Goal: Information Seeking & Learning: Learn about a topic

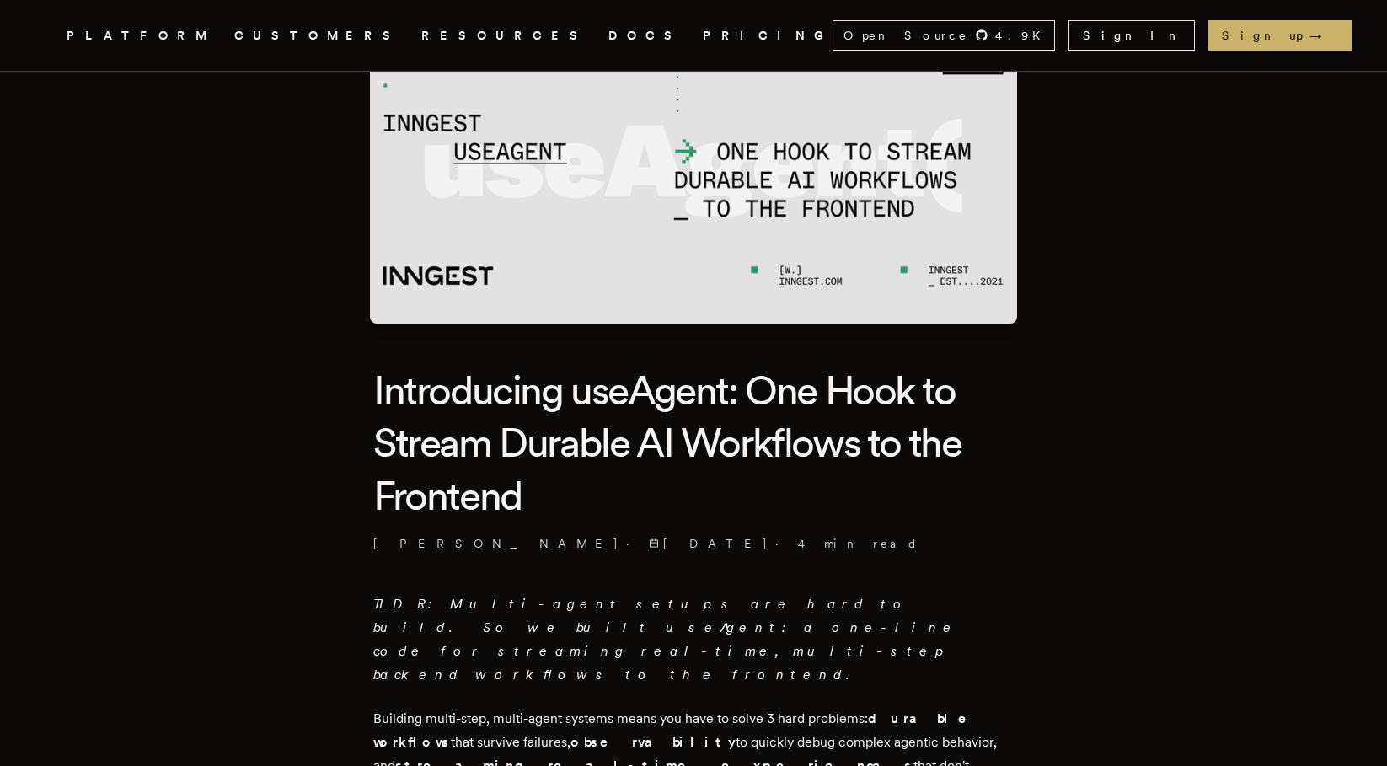
scroll to position [385, 0]
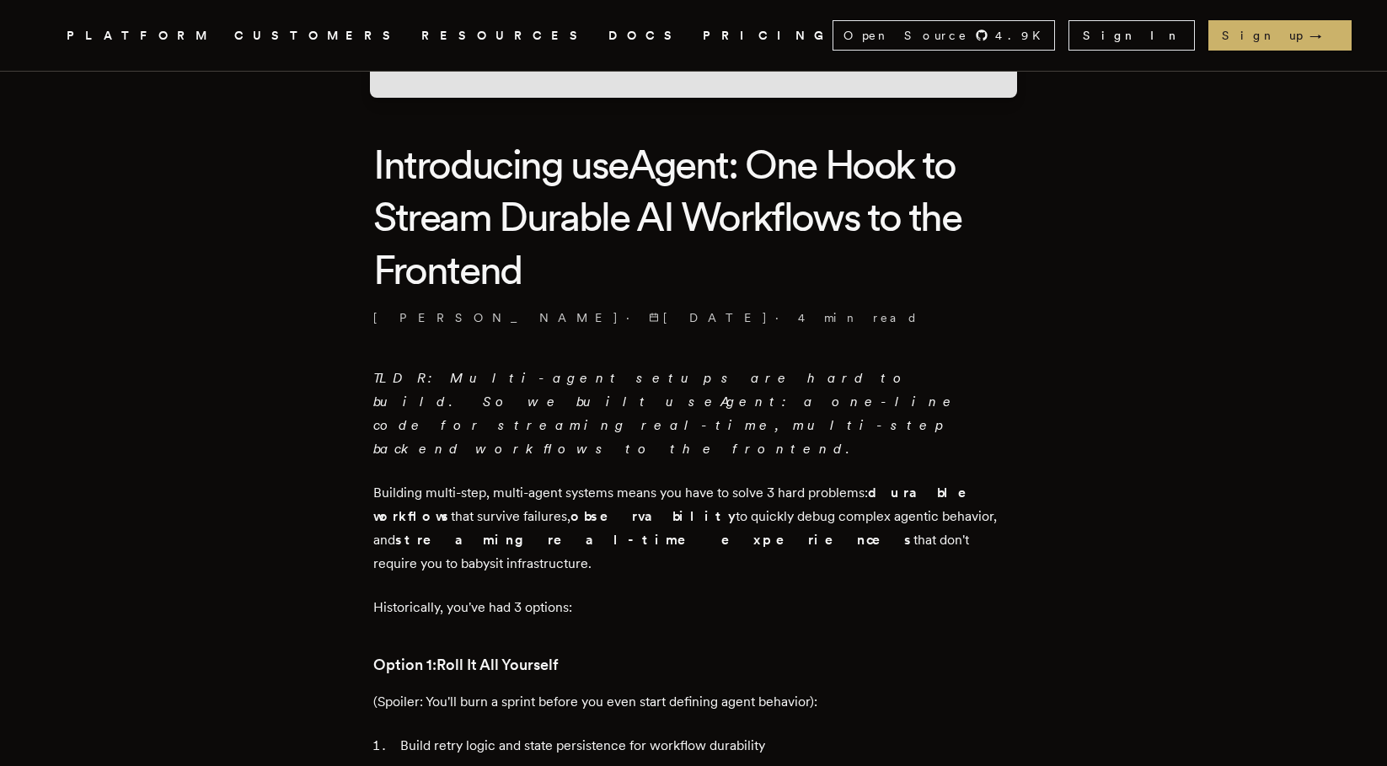
drag, startPoint x: 353, startPoint y: 447, endPoint x: 781, endPoint y: 485, distance: 429.9
click at [781, 485] on p "Building multi-step, multi-agent systems means you have to solve 3 hard problem…" at bounding box center [693, 528] width 640 height 94
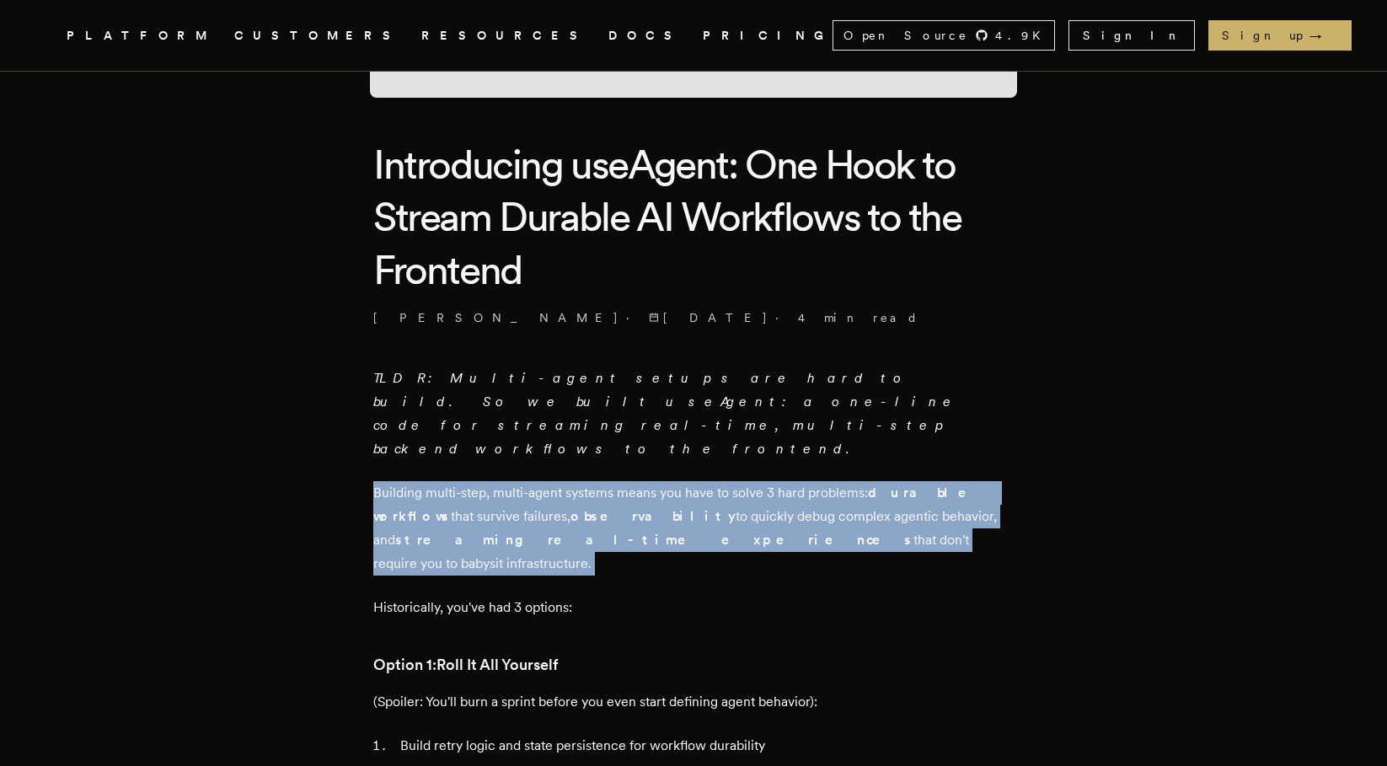
drag, startPoint x: 781, startPoint y: 485, endPoint x: 482, endPoint y: 424, distance: 305.4
drag, startPoint x: 482, startPoint y: 424, endPoint x: 818, endPoint y: 499, distance: 344.5
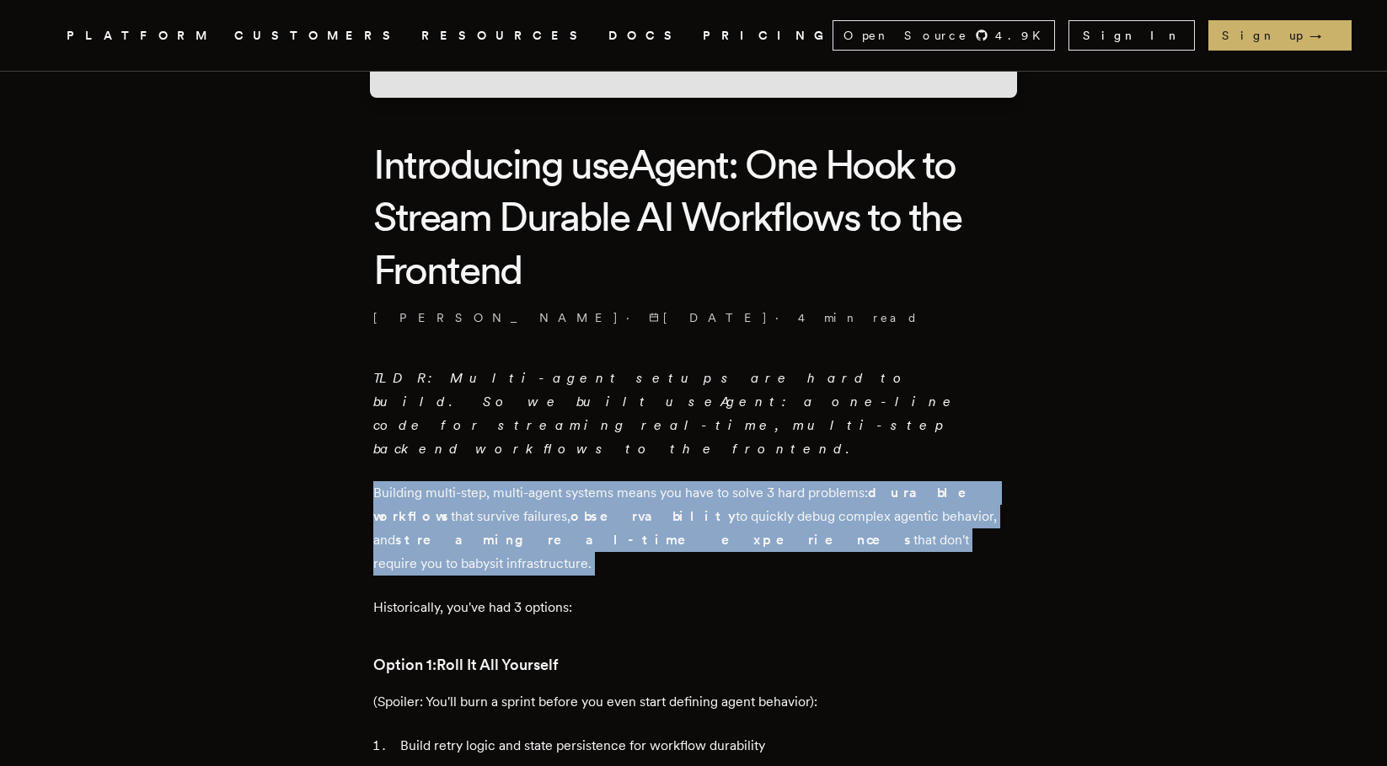
click at [818, 499] on p "Building multi-step, multi-agent systems means you have to solve 3 hard problem…" at bounding box center [693, 528] width 640 height 94
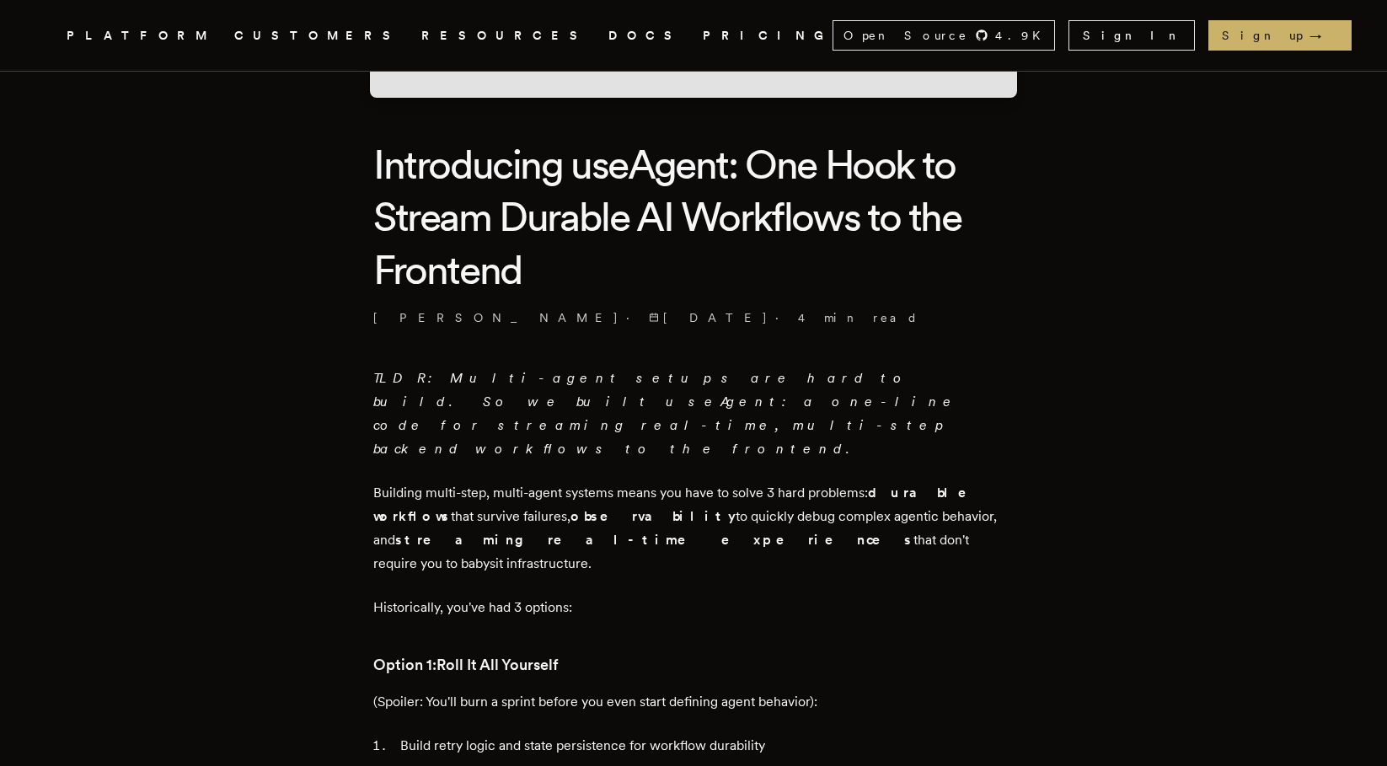
drag, startPoint x: 775, startPoint y: 497, endPoint x: 514, endPoint y: 425, distance: 271.1
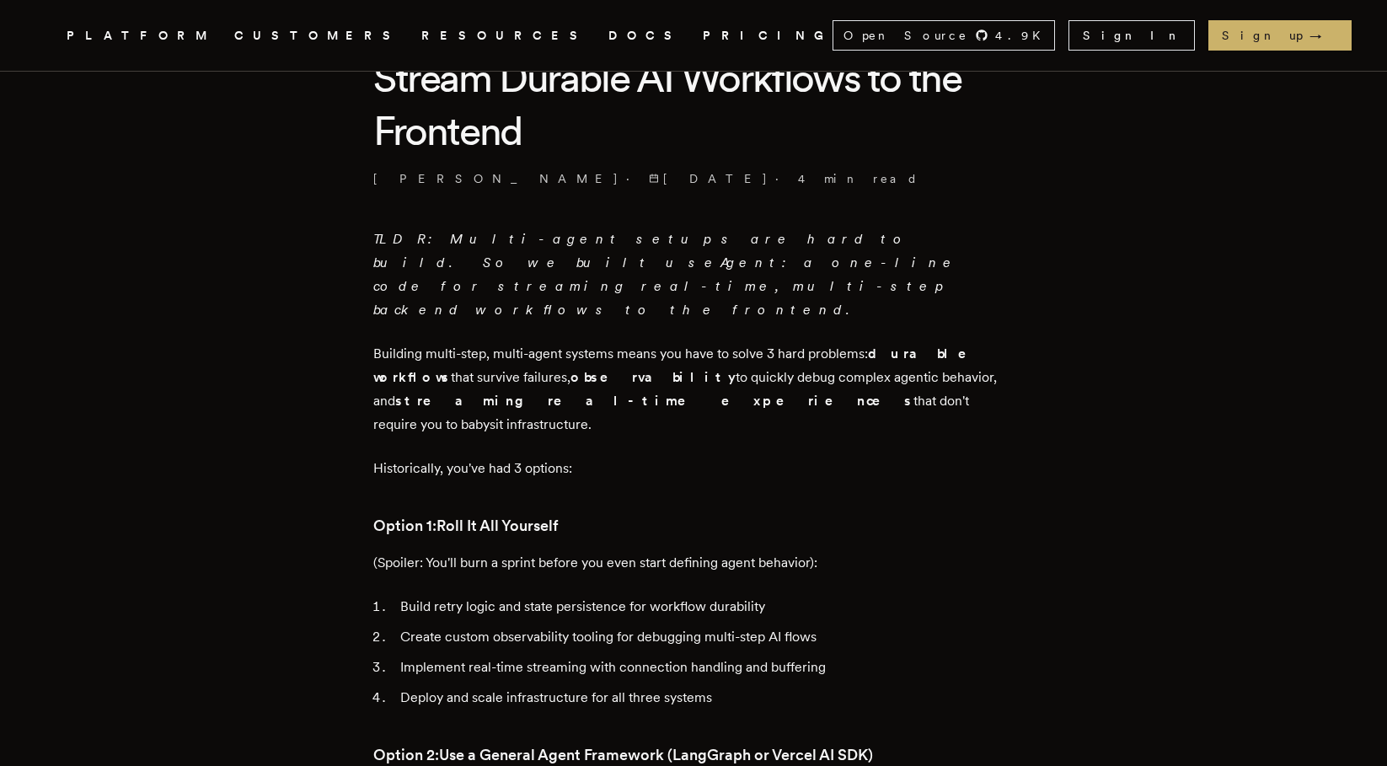
scroll to position [709, 0]
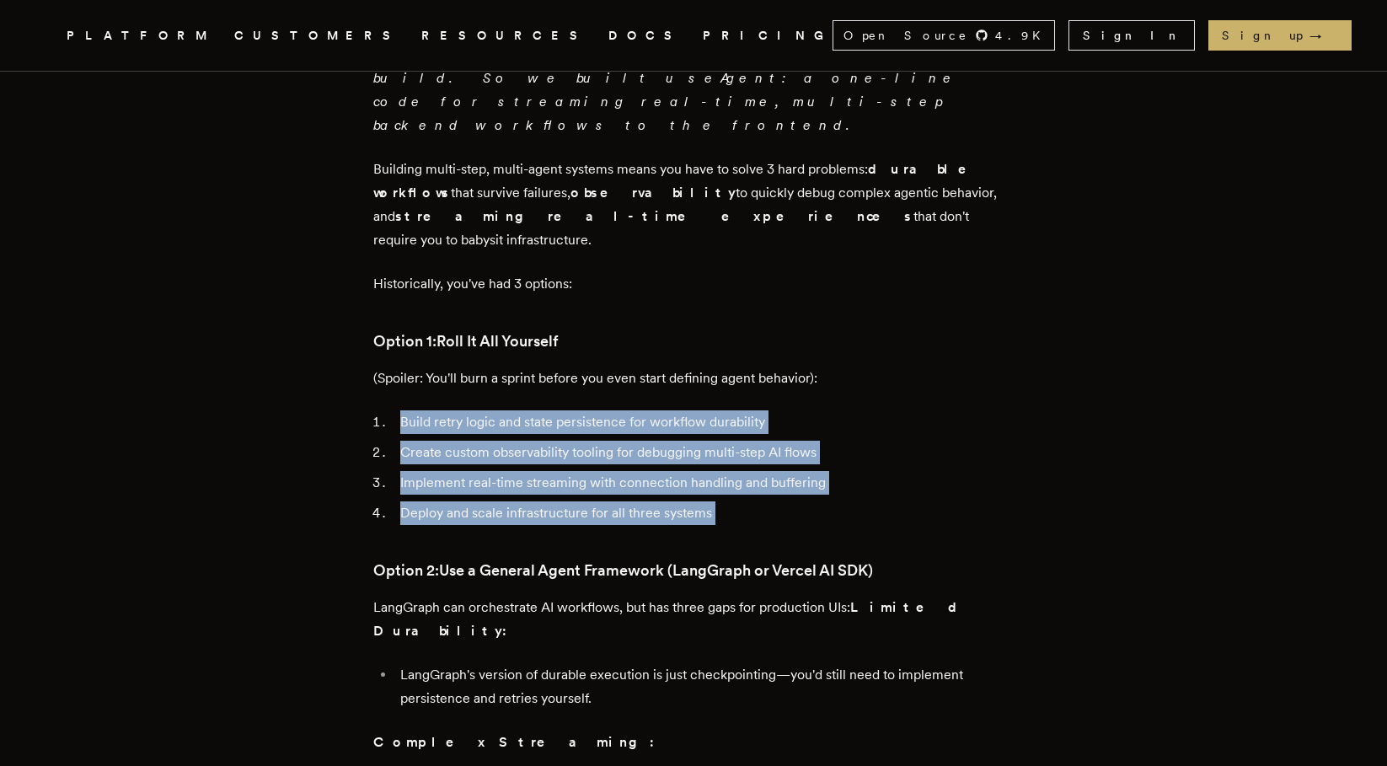
drag, startPoint x: 403, startPoint y: 344, endPoint x: 737, endPoint y: 457, distance: 353.1
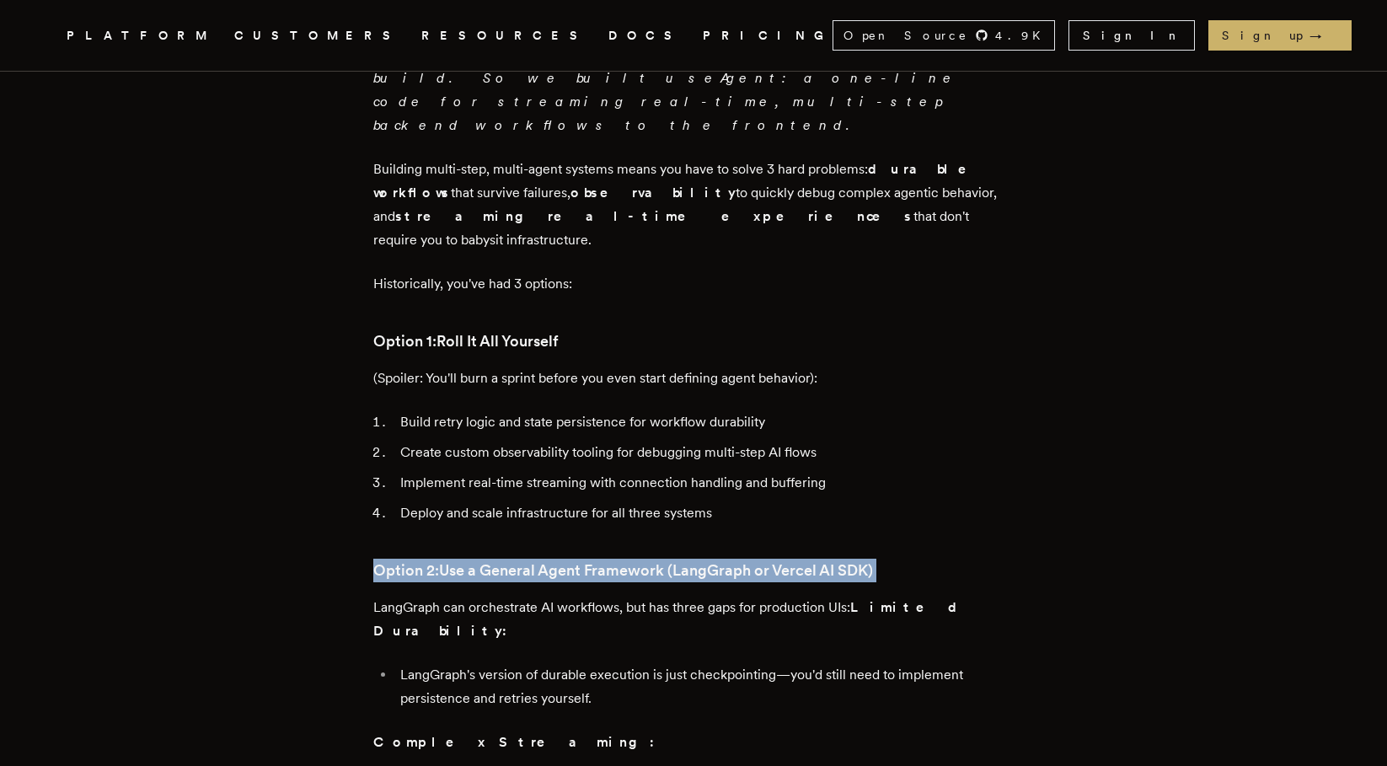
drag, startPoint x: 737, startPoint y: 457, endPoint x: 934, endPoint y: 495, distance: 200.0
click at [934, 559] on h3 "Option 2: Use a General Agent Framework (LangGraph or Vercel AI SDK)" at bounding box center [693, 571] width 640 height 24
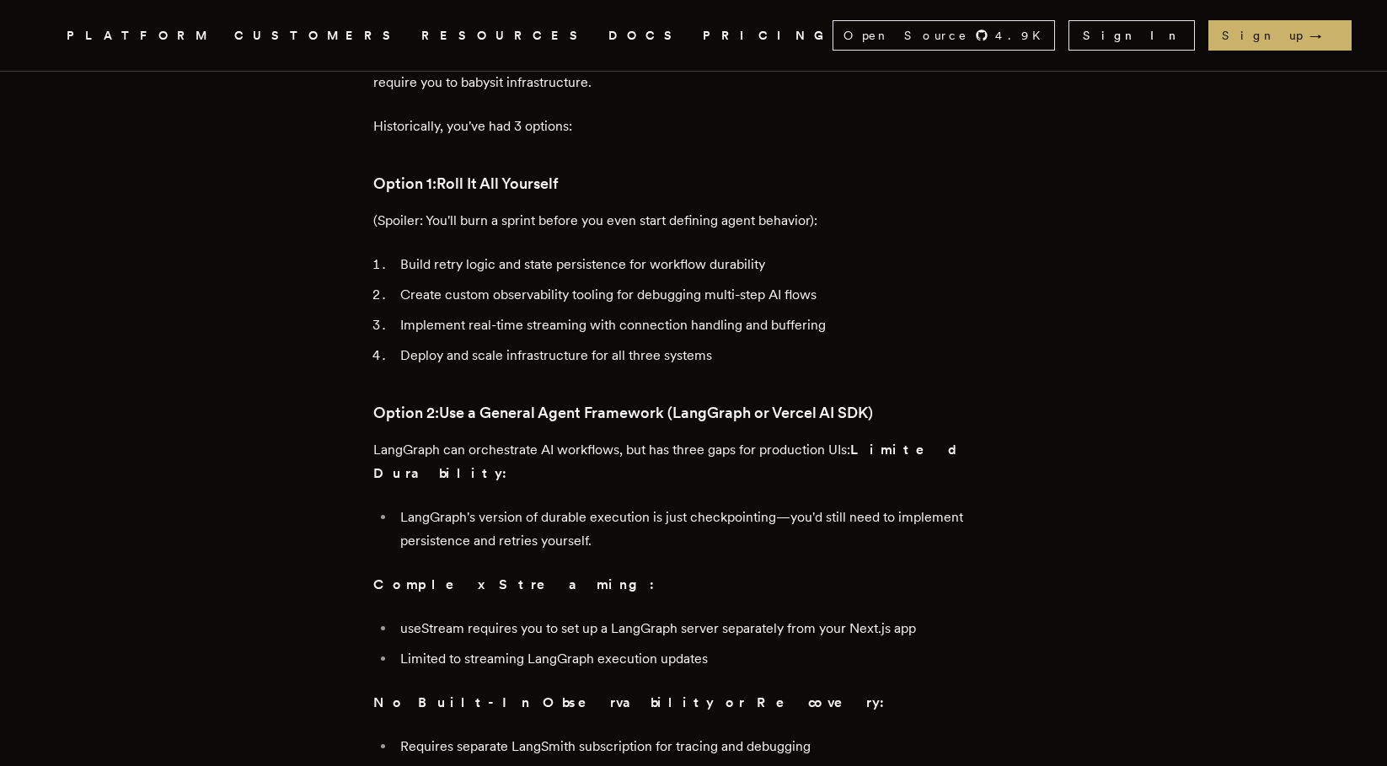
scroll to position [1101, 0]
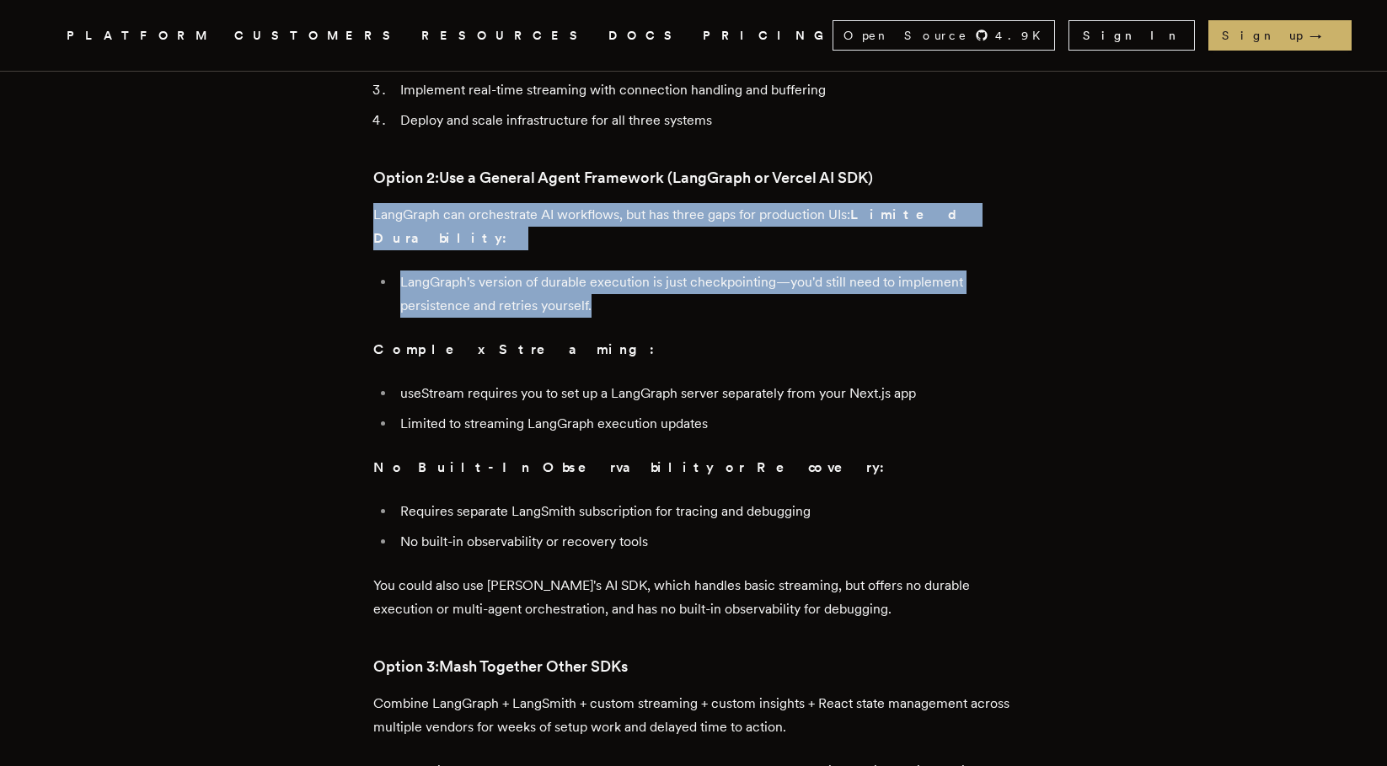
drag, startPoint x: 368, startPoint y: 137, endPoint x: 671, endPoint y: 221, distance: 313.8
click at [671, 271] on li "LangGraph's version of durable execution is just checkpointing—you'd still need…" at bounding box center [704, 294] width 619 height 47
drag, startPoint x: 671, startPoint y: 221, endPoint x: 340, endPoint y: 137, distance: 340.9
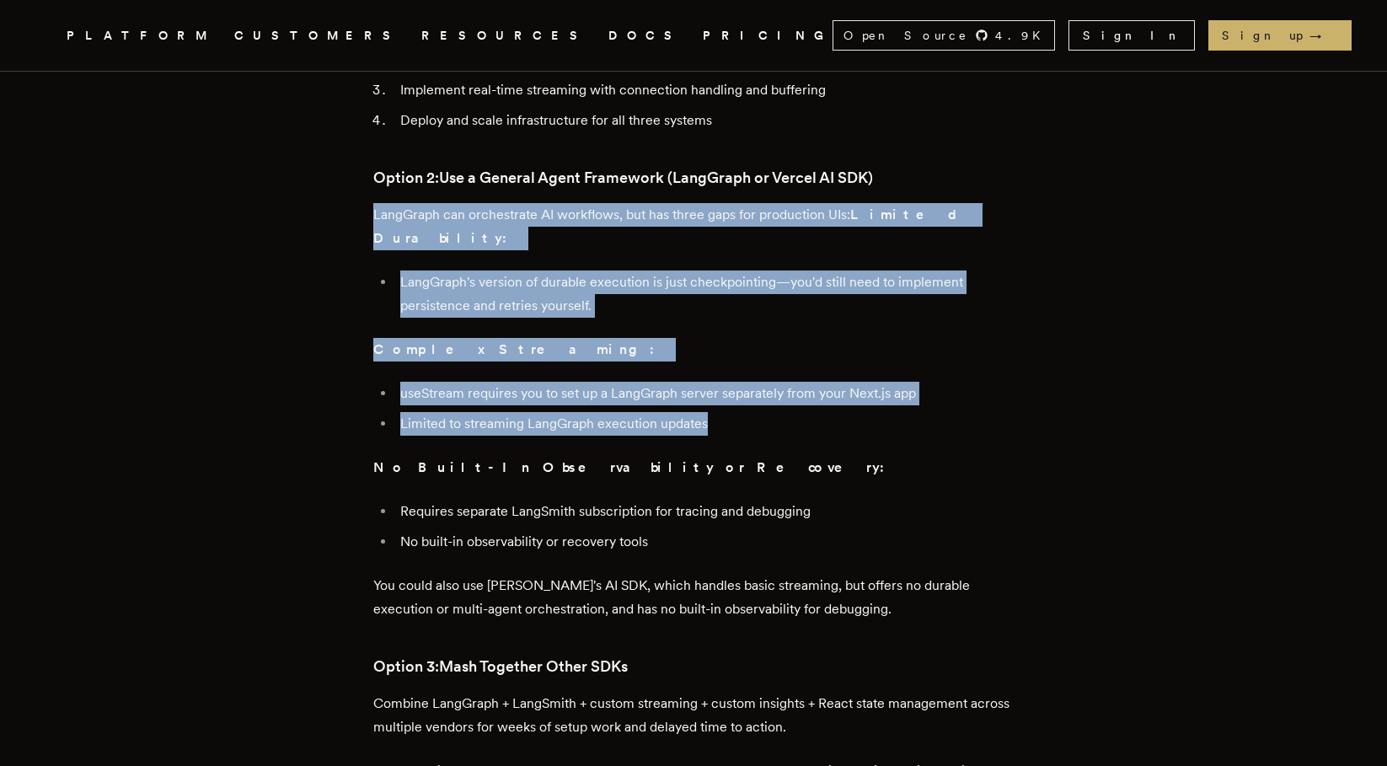
drag, startPoint x: 340, startPoint y: 137, endPoint x: 750, endPoint y: 330, distance: 453.1
click at [750, 412] on li "Limited to streaming LangGraph execution updates" at bounding box center [704, 424] width 619 height 24
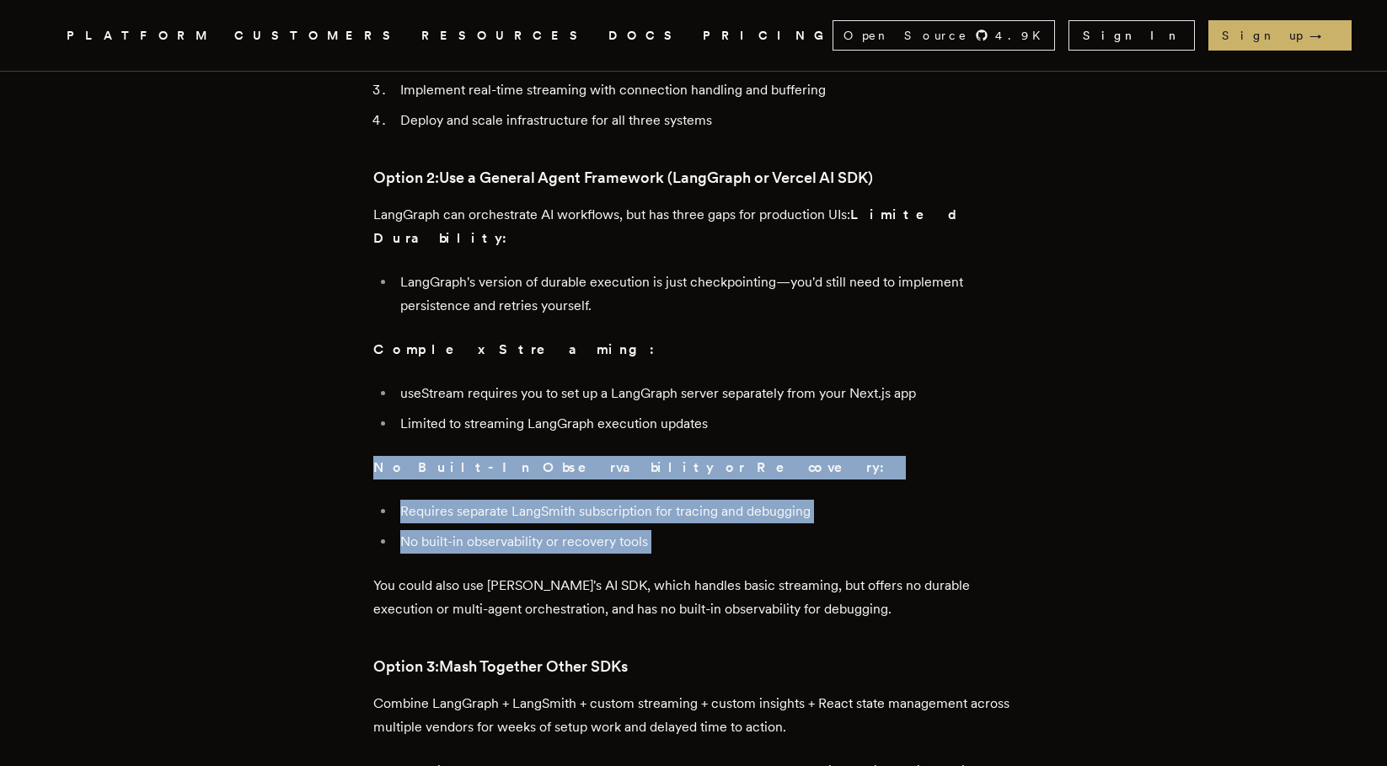
drag, startPoint x: 750, startPoint y: 330, endPoint x: 807, endPoint y: 444, distance: 127.4
click at [807, 530] on li "No built-in observability or recovery tools" at bounding box center [704, 542] width 619 height 24
drag, startPoint x: 807, startPoint y: 444, endPoint x: 364, endPoint y: 365, distance: 450.3
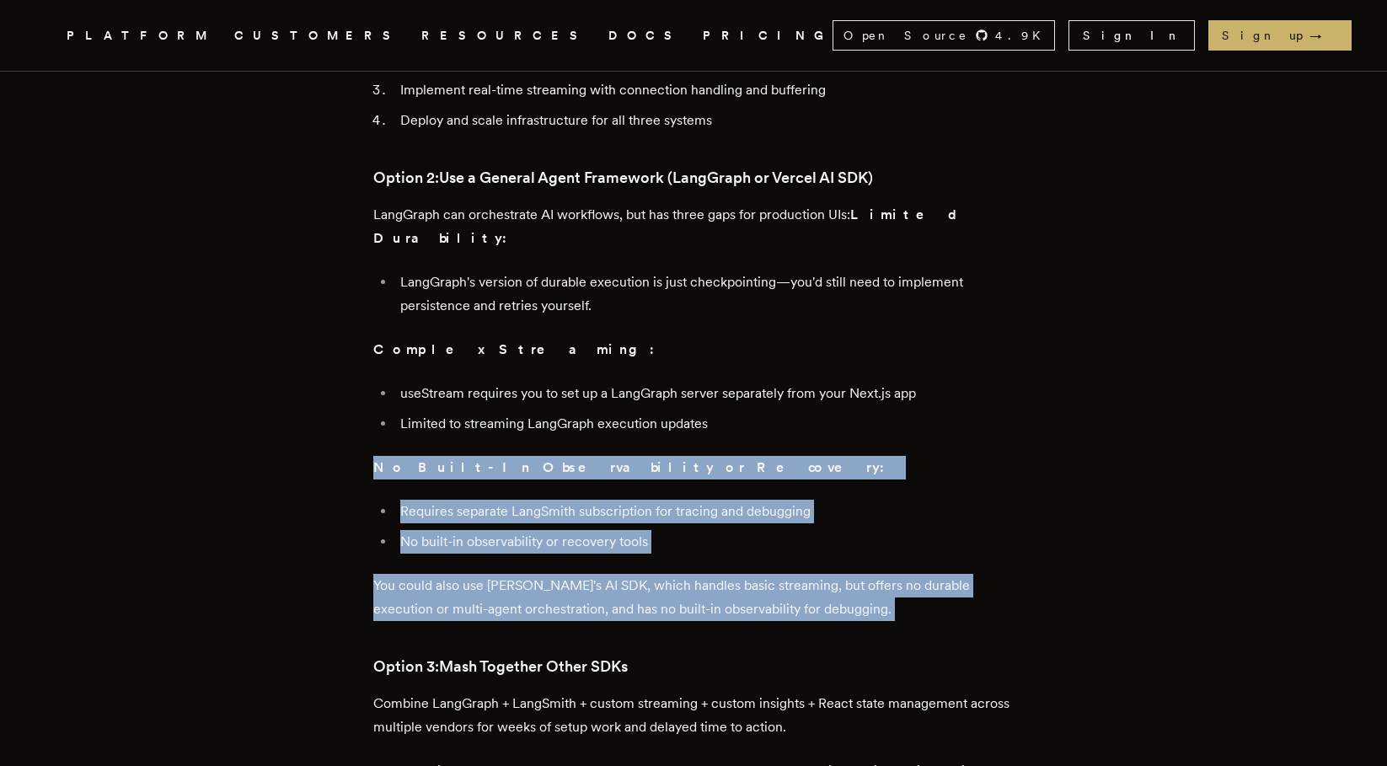
drag, startPoint x: 364, startPoint y: 365, endPoint x: 877, endPoint y: 512, distance: 533.8
click at [877, 574] on p "You could also use [PERSON_NAME]'s AI SDK, which handles basic streaming, but o…" at bounding box center [693, 597] width 640 height 47
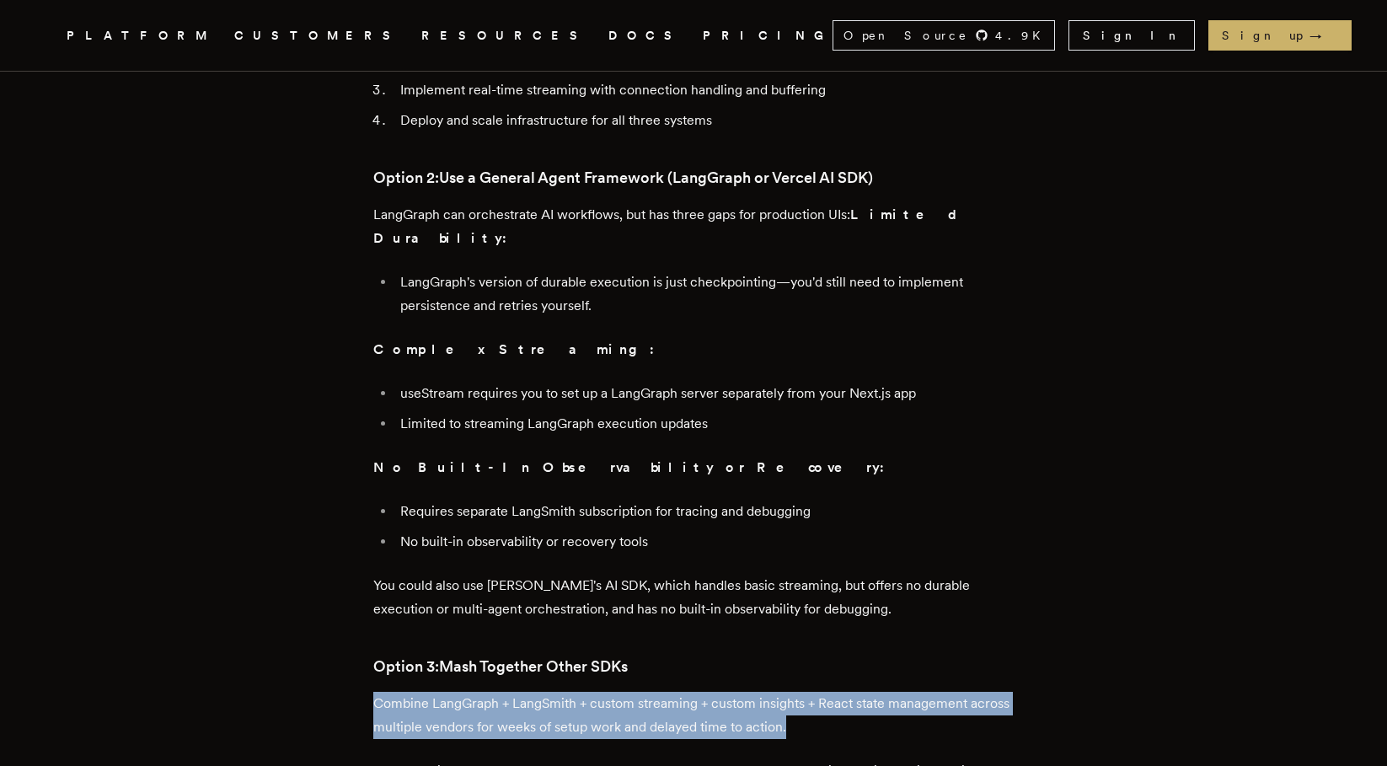
drag, startPoint x: 377, startPoint y: 606, endPoint x: 892, endPoint y: 645, distance: 517.2
click at [892, 692] on p "Combine LangGraph + LangSmith + custom streaming + custom insights + React stat…" at bounding box center [693, 715] width 640 height 47
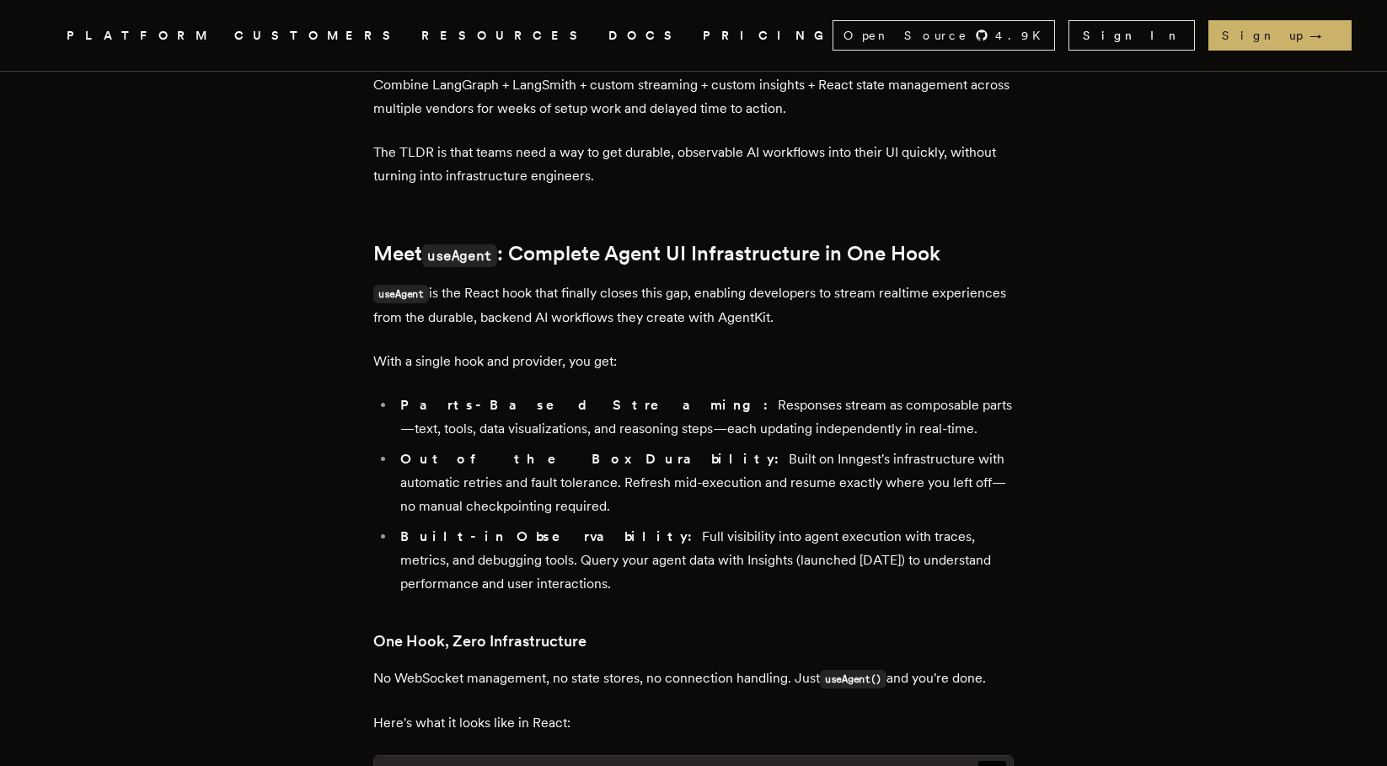
scroll to position [1723, 0]
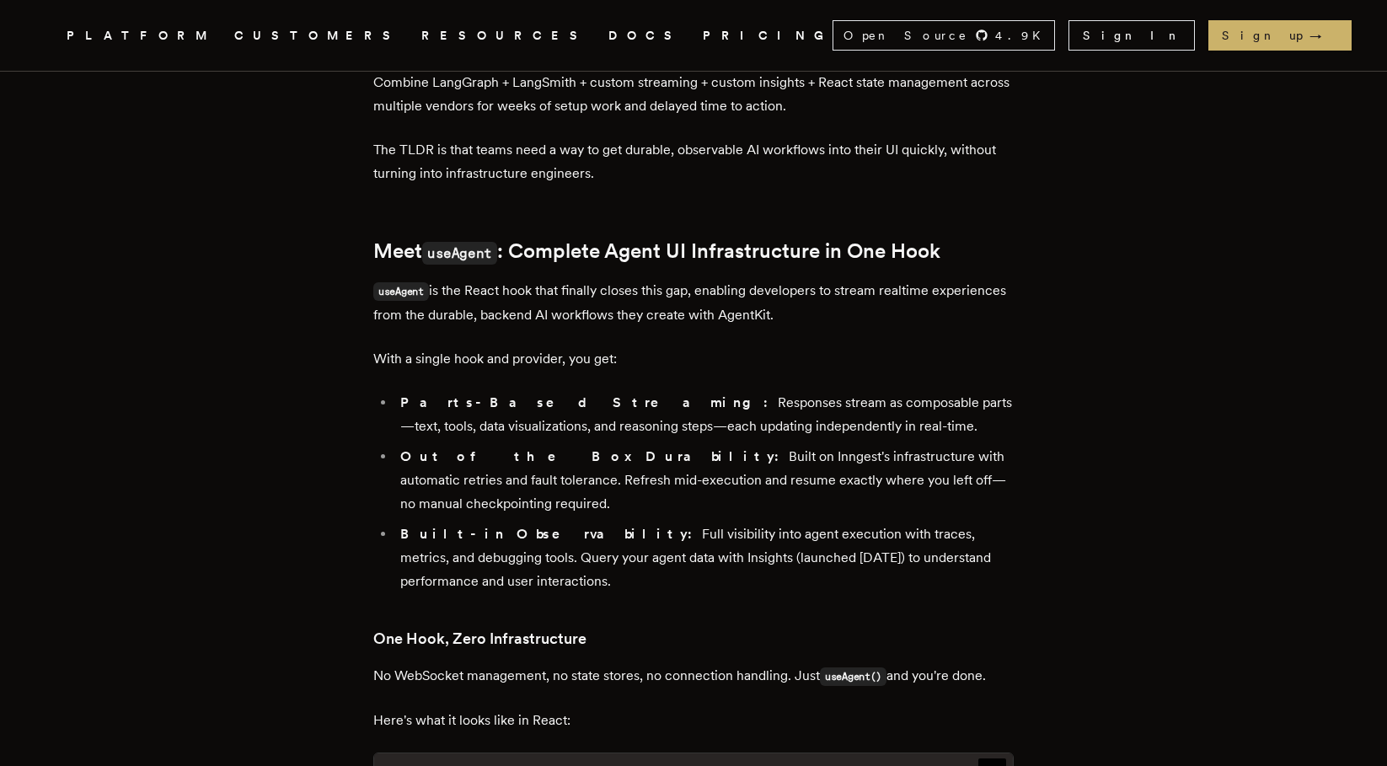
drag, startPoint x: 799, startPoint y: 306, endPoint x: 814, endPoint y: 335, distance: 33.2
click at [814, 391] on li "Parts-Based Streaming: Responses stream as composable parts—text, tools, data v…" at bounding box center [704, 414] width 619 height 47
drag, startPoint x: 819, startPoint y: 332, endPoint x: 829, endPoint y: 342, distance: 14.3
click at [829, 391] on li "Parts-Based Streaming: Responses stream as composable parts—text, tools, data v…" at bounding box center [704, 414] width 619 height 47
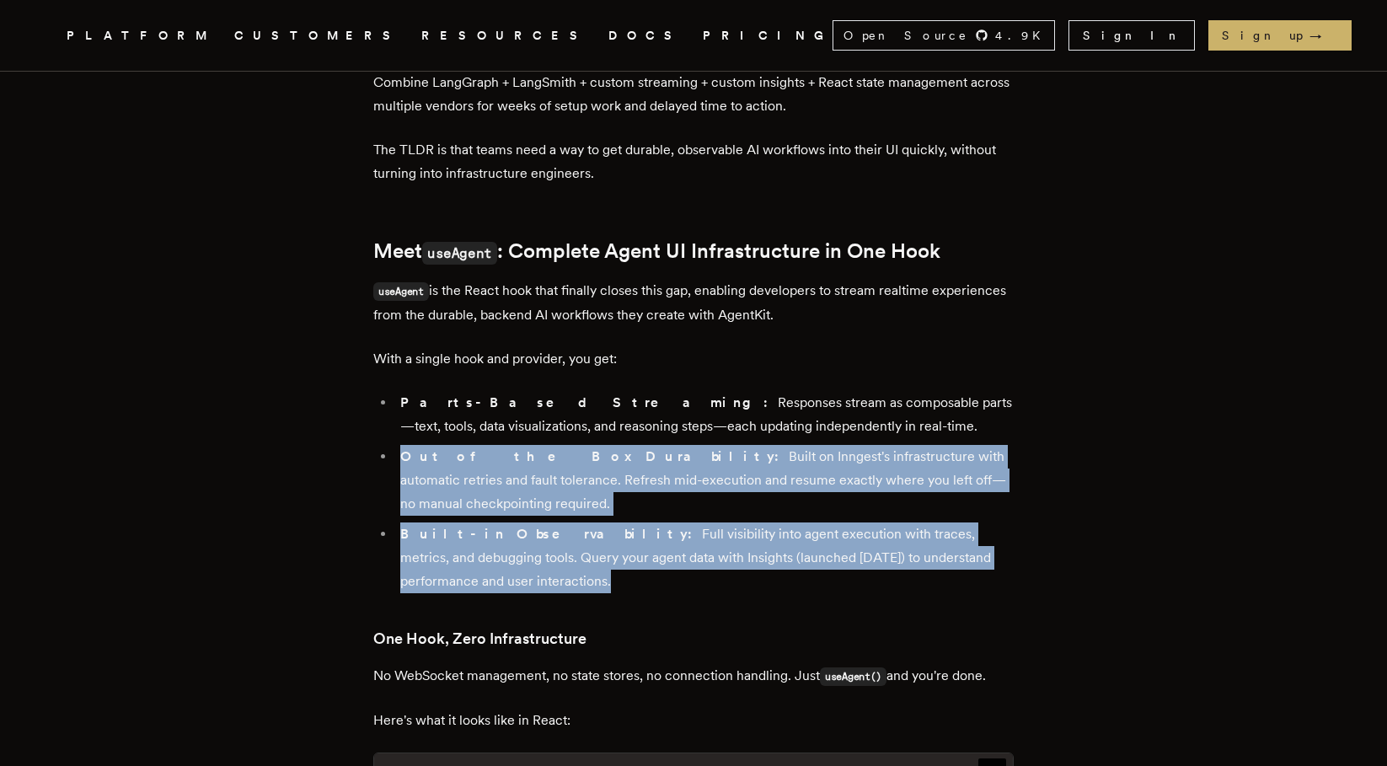
drag, startPoint x: 407, startPoint y: 362, endPoint x: 912, endPoint y: 461, distance: 514.3
click at [912, 461] on ul "Parts-Based Streaming: Responses stream as composable parts—text, tools, data v…" at bounding box center [693, 492] width 640 height 202
click at [912, 523] on li "Built-in Observability: Full visibility into agent execution with traces, metri…" at bounding box center [704, 558] width 619 height 71
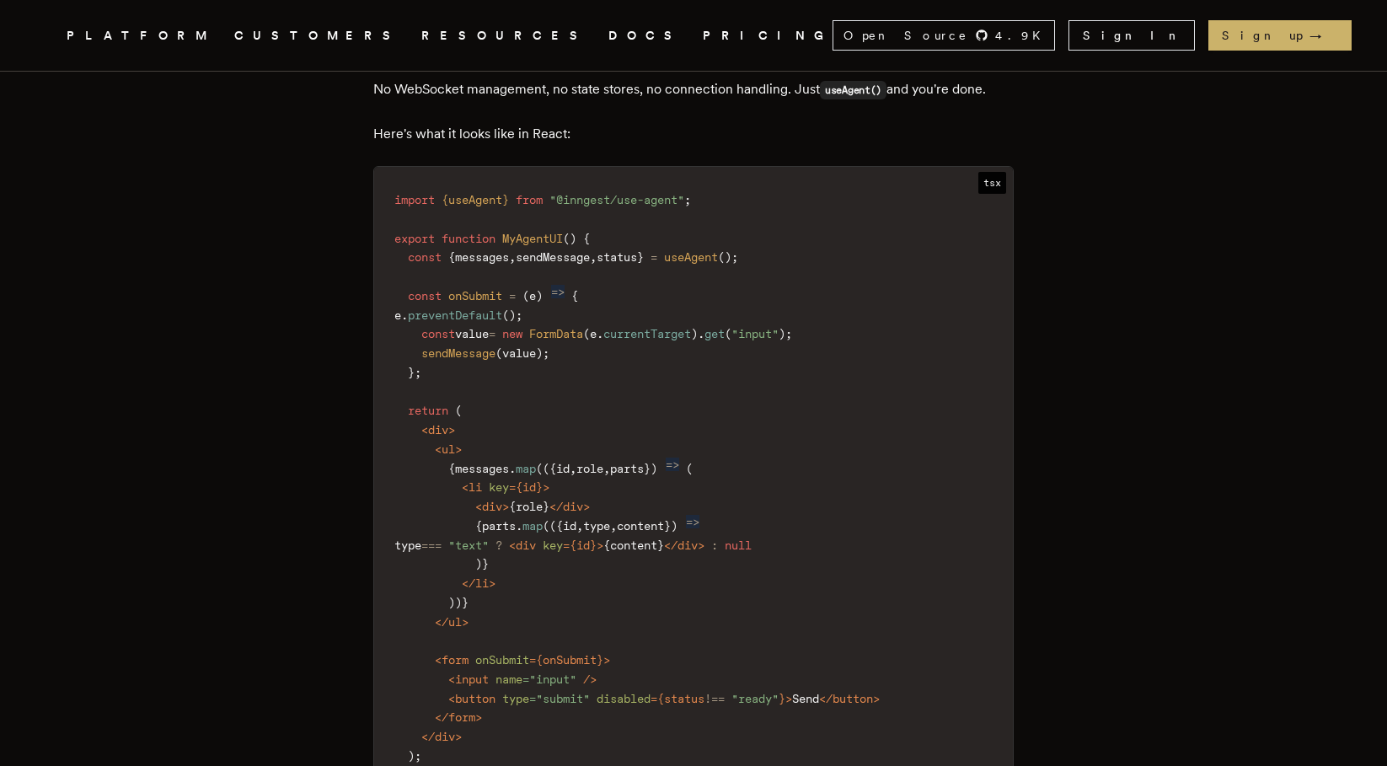
scroll to position [2428, 0]
